Goal: Navigation & Orientation: Find specific page/section

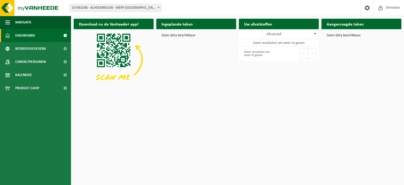
click at [145, 5] on span "10-933248 - ALHEEMBOUW - WERF [GEOGRAPHIC_DATA] WAB2583 - [GEOGRAPHIC_DATA]" at bounding box center [115, 7] width 91 height 7
drag, startPoint x: 172, startPoint y: 7, endPoint x: 168, endPoint y: 7, distance: 4.5
click at [173, 6] on div "Vestiging: 10-933248 - ALHEEMBOUW - WERF [GEOGRAPHIC_DATA] WAB2583 - [GEOGRAPHI…" at bounding box center [202, 8] width 404 height 16
click at [156, 9] on span at bounding box center [158, 7] width 5 height 7
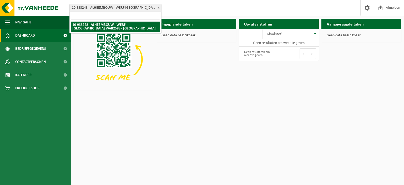
click at [114, 17] on input "search" at bounding box center [115, 16] width 89 height 7
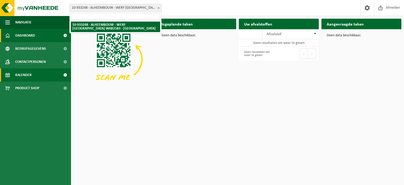
click at [49, 76] on link "Kalender" at bounding box center [35, 74] width 71 height 13
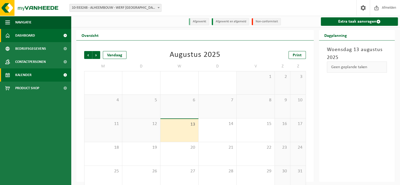
click at [39, 37] on link "Dashboard" at bounding box center [35, 35] width 71 height 13
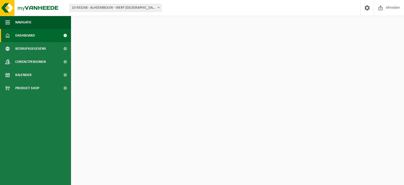
click at [124, 9] on span "10-933248 - ALHEEMBOUW - WERF [GEOGRAPHIC_DATA] WAB2583 - [GEOGRAPHIC_DATA]" at bounding box center [115, 7] width 91 height 7
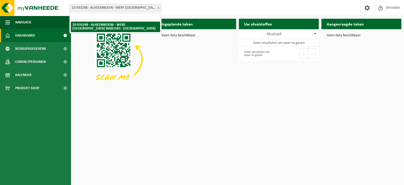
click at [212, 11] on div "Vestiging: 10-933248 - ALHEEMBOUW - WERF [GEOGRAPHIC_DATA] WAB2583 - [GEOGRAPHI…" at bounding box center [202, 8] width 404 height 16
